Goal: Find specific page/section: Find specific page/section

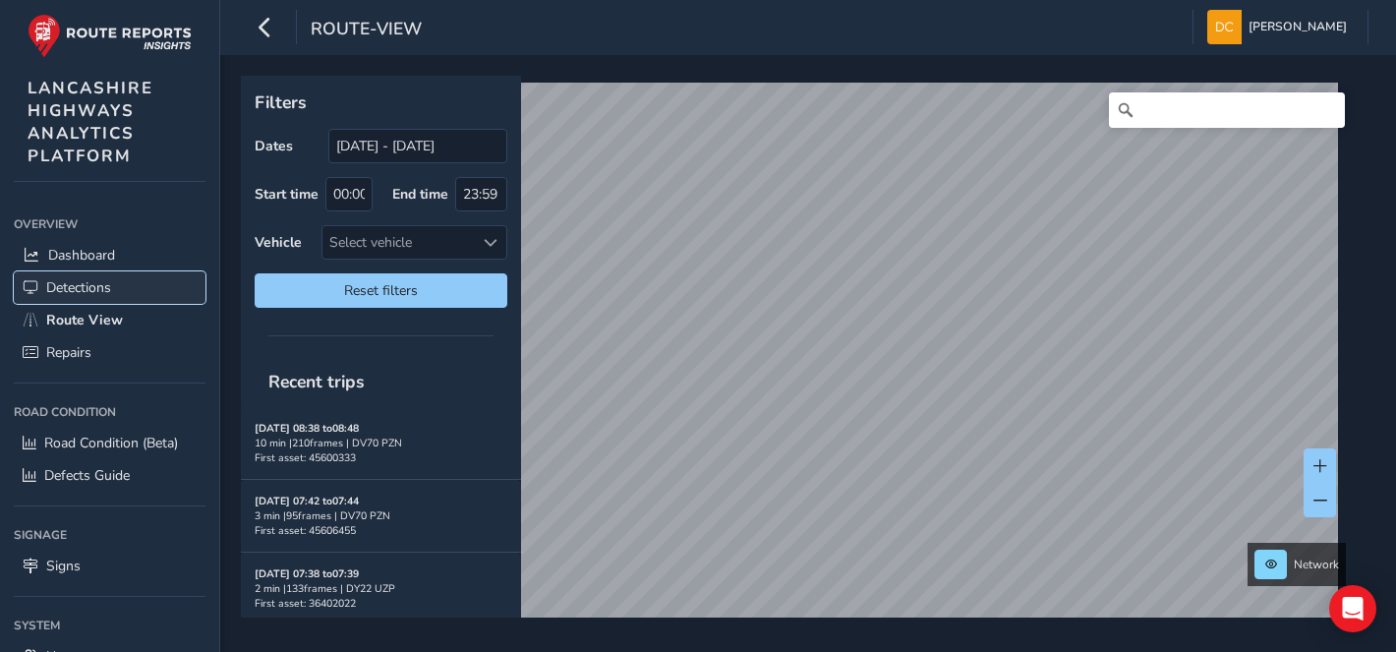
click at [85, 286] on span "Detections" at bounding box center [78, 287] width 65 height 19
